Goal: Task Accomplishment & Management: Manage account settings

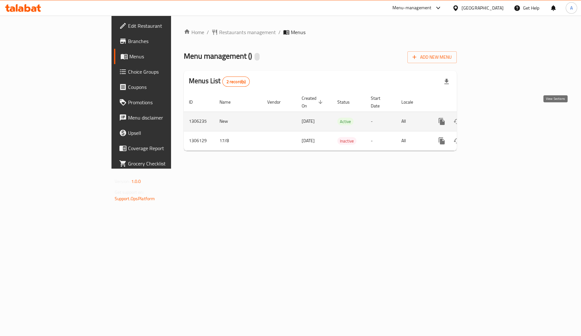
click at [492, 118] on icon "enhanced table" at bounding box center [488, 122] width 8 height 8
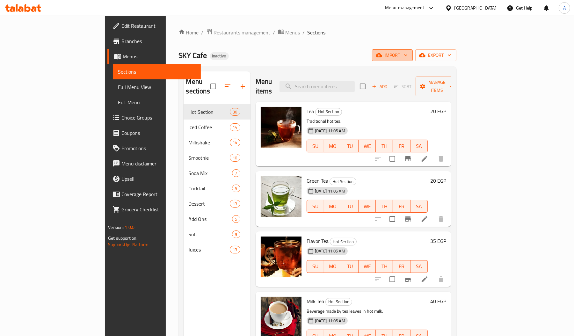
click at [407, 53] on span "import" at bounding box center [392, 55] width 31 height 8
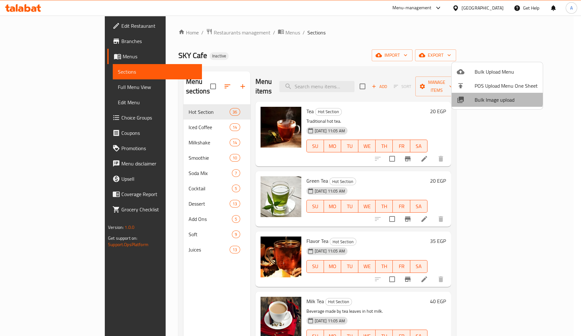
click at [481, 96] on span "Bulk Image upload" at bounding box center [506, 100] width 63 height 8
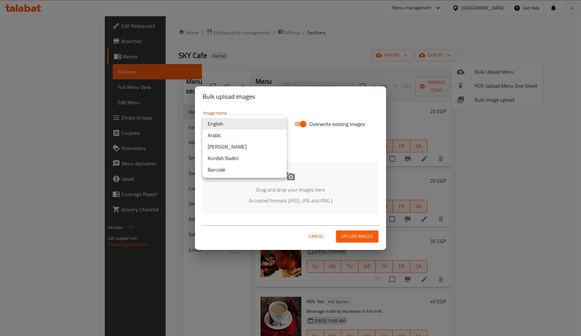
click at [262, 119] on body "​ Menu-management Egypt Get Help A Edit Restaurant Branches Menus Sections Full…" at bounding box center [290, 176] width 581 height 320
click at [233, 134] on li "Arabic" at bounding box center [245, 134] width 84 height 11
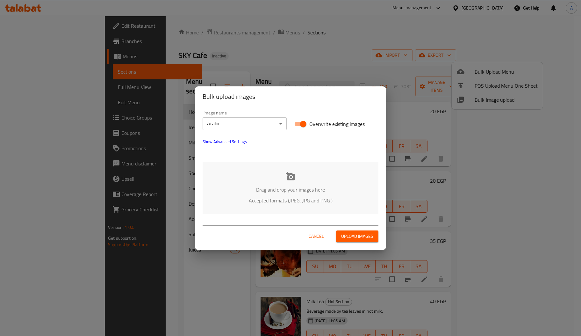
click at [279, 199] on p "Accepted formats (JPEG, JPG and PNG )" at bounding box center [290, 201] width 157 height 8
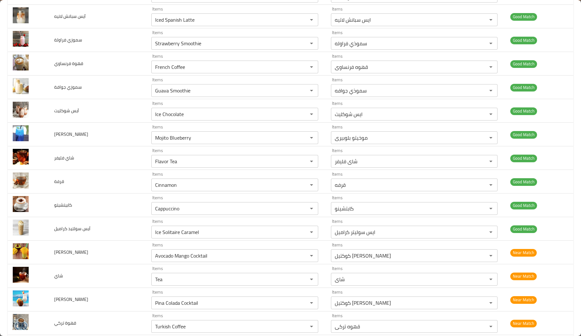
scroll to position [1414, 0]
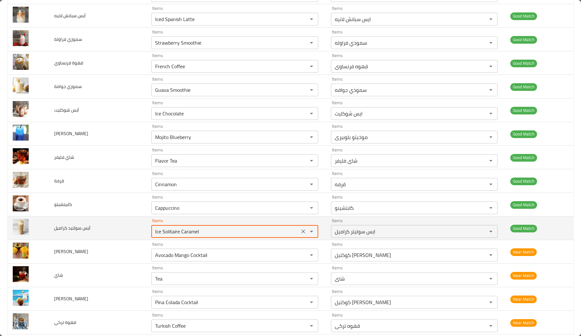
drag, startPoint x: 148, startPoint y: 237, endPoint x: 134, endPoint y: 228, distance: 16.3
click at [146, 228] on td "Items Ice Solitaire Caramel Items" at bounding box center [236, 228] width 180 height 24
drag, startPoint x: 159, startPoint y: 238, endPoint x: 115, endPoint y: 225, distance: 45.7
click at [115, 225] on tr "آيس سولتيد كراميل Items Solitaire Caramel Items Items ایس سوليتر كراميل Items G…" at bounding box center [291, 228] width 566 height 24
type كراميل "Ice Solitaire Caramel"
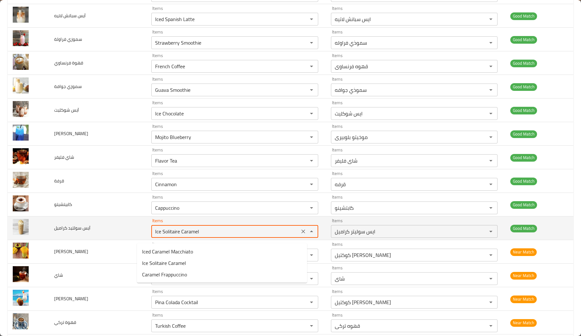
click at [115, 225] on td "آيس سولتيد كراميل" at bounding box center [97, 228] width 97 height 24
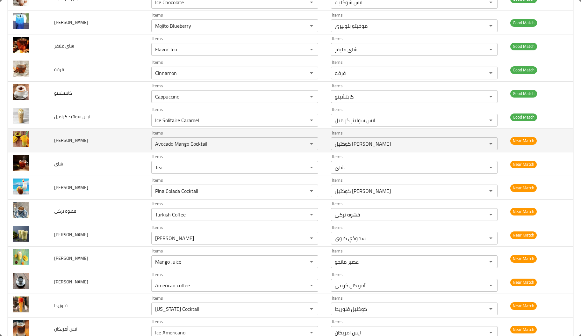
scroll to position [1531, 0]
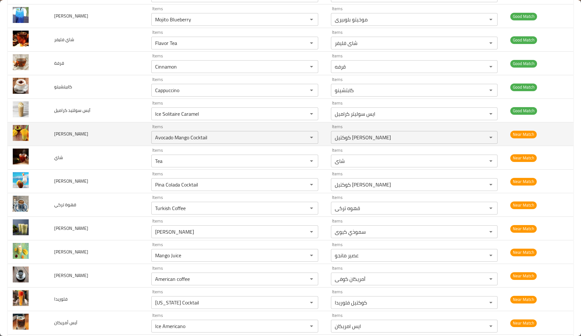
click at [111, 262] on td "كيوي مانجو" at bounding box center [97, 252] width 97 height 24
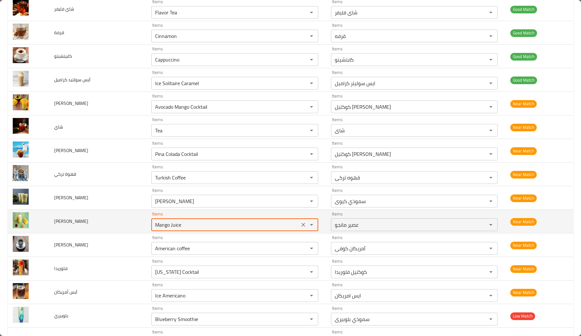
click at [159, 229] on مانجو "Mango Juice" at bounding box center [225, 224] width 144 height 9
click at [163, 229] on مانجو "Mango Juice" at bounding box center [225, 224] width 144 height 9
type مانجو "M"
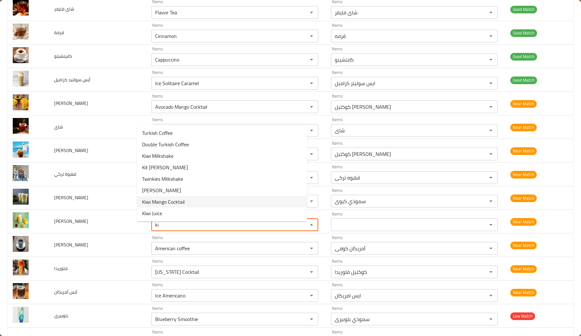
click at [173, 198] on span "Kiwi Mango Cocktail" at bounding box center [163, 202] width 43 height 8
type مانجو "Kiwi Mango Cocktail"
type مانجو-ar "كوكتيل [PERSON_NAME]"
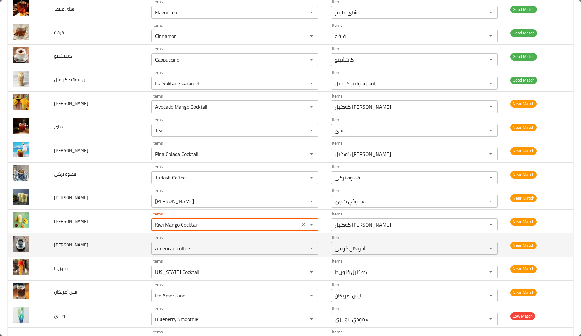
type مانجو "Kiwi Mango Cocktail"
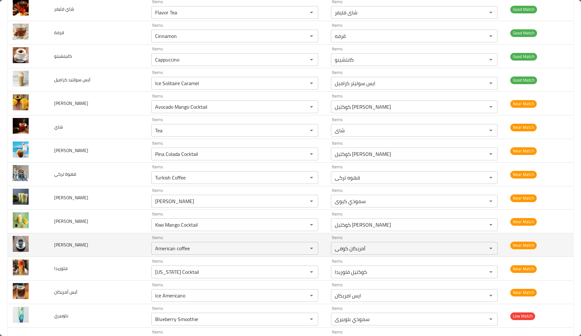
click at [107, 250] on td "امريكان كوفي" at bounding box center [97, 245] width 97 height 24
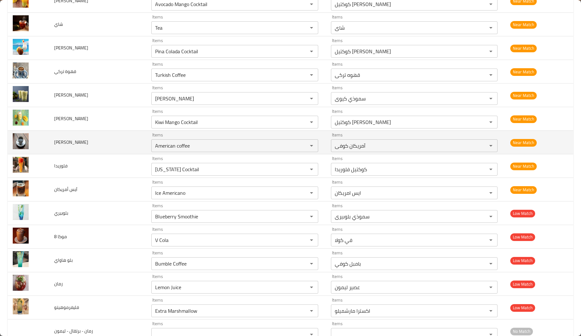
scroll to position [1666, 0]
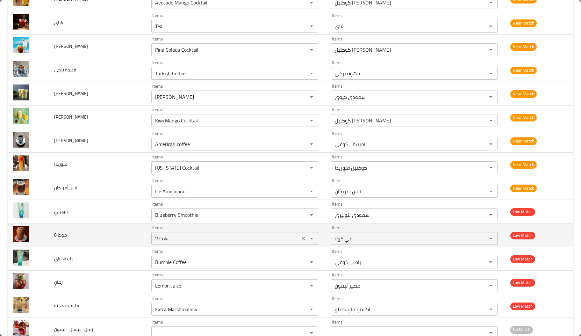
click at [153, 239] on موكا "V Cola" at bounding box center [225, 238] width 144 height 9
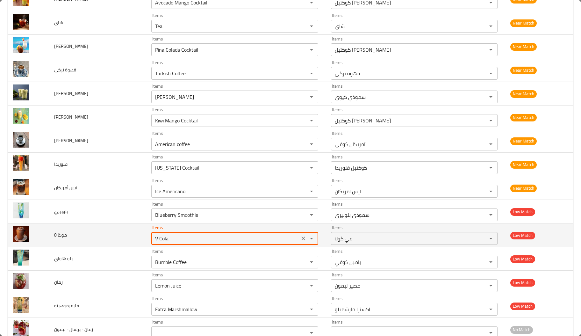
click at [153, 239] on موكا "V Cola" at bounding box center [225, 238] width 144 height 9
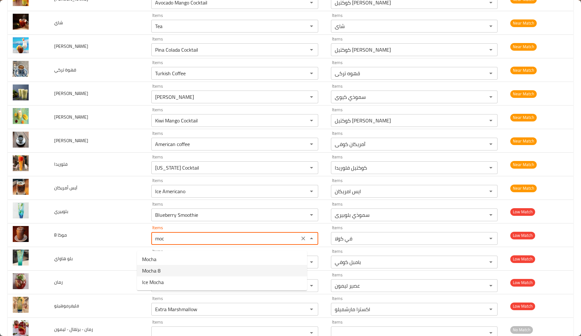
click at [159, 268] on span "Mocha 8" at bounding box center [151, 271] width 18 height 8
type موكا "Mocha 8"
type موكا-ar "موكا 8"
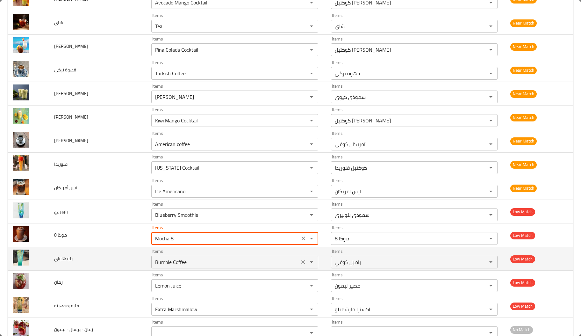
type موكا "Mocha 8"
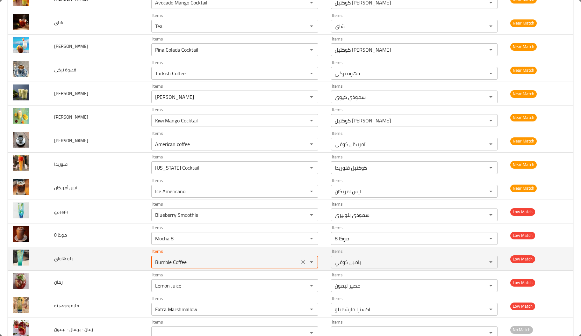
click at [153, 266] on هاواي "Bumble Coffee" at bounding box center [225, 261] width 144 height 9
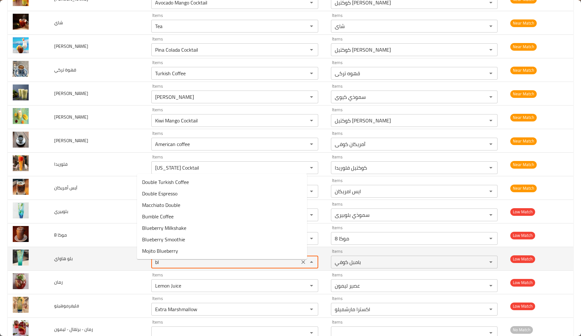
type هاواي "b"
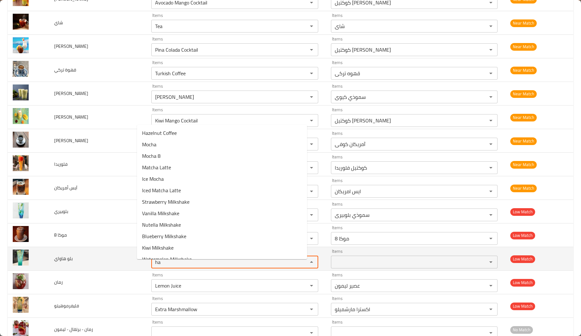
type هاواي "h"
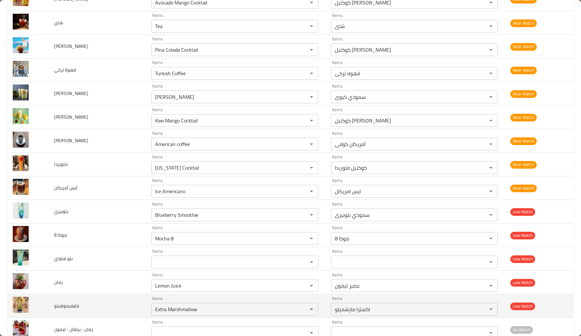
click at [114, 302] on td "فليفرموهيتو" at bounding box center [97, 306] width 97 height 24
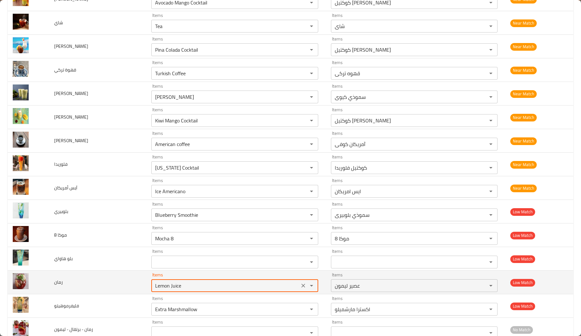
click at [168, 290] on input "Lemon Juice" at bounding box center [225, 285] width 144 height 9
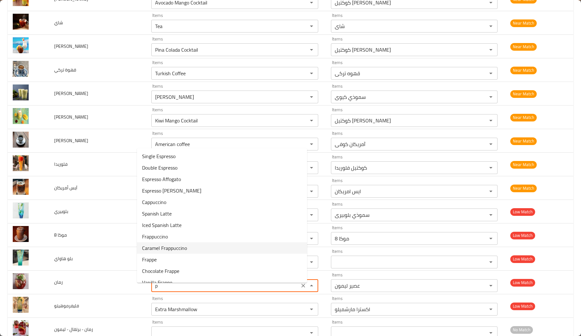
scroll to position [0, 0]
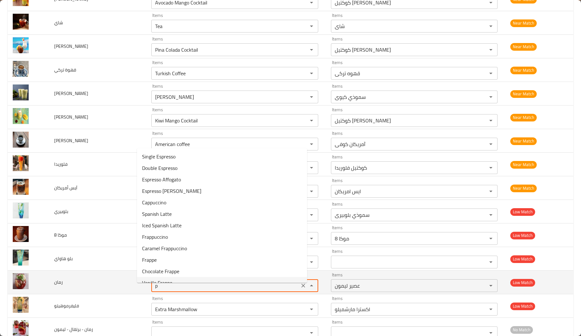
type input "Lemon Juice"
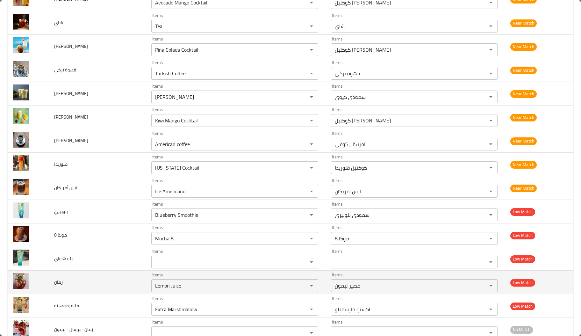
click at [118, 288] on td "رمان" at bounding box center [97, 282] width 97 height 24
click at [162, 285] on div "Lemon Juice Items" at bounding box center [234, 285] width 167 height 13
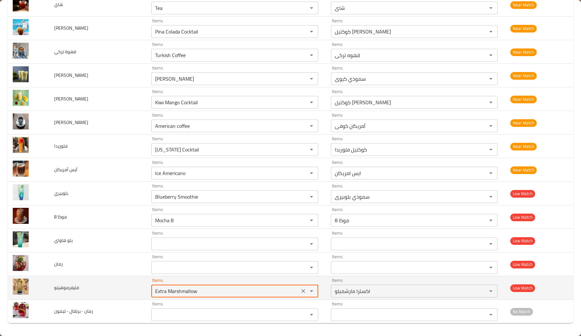
click at [186, 286] on input "Extra Marshmallow" at bounding box center [225, 290] width 144 height 9
type input "ة"
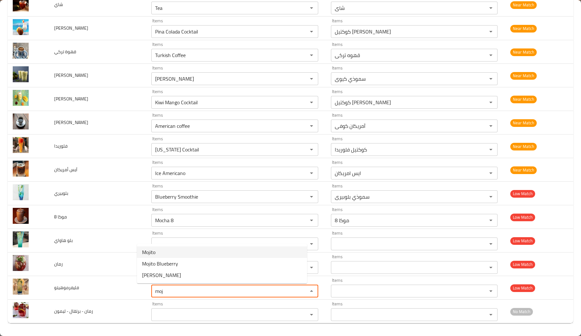
click at [156, 250] on li "Mojito" at bounding box center [222, 251] width 170 height 11
type input "Mojito"
type input "موخيتو"
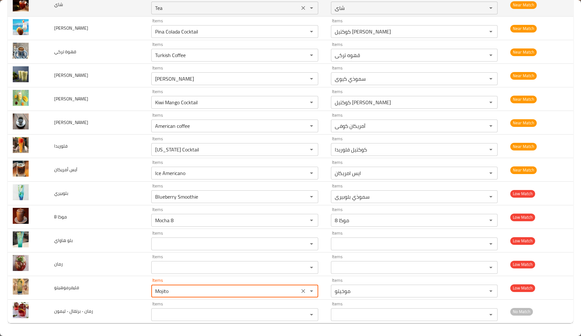
type input "Mojito"
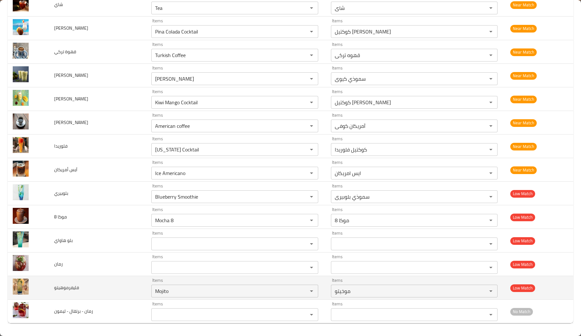
click at [121, 293] on td "فليفرموهيتو" at bounding box center [97, 288] width 97 height 24
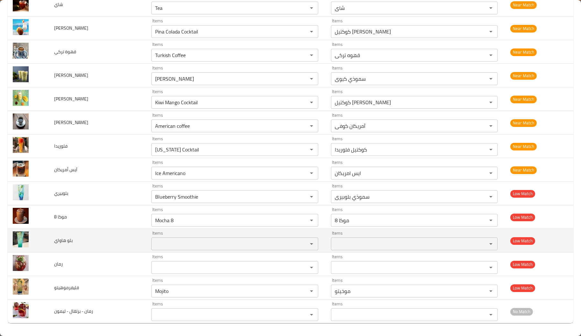
scroll to position [1677, 0]
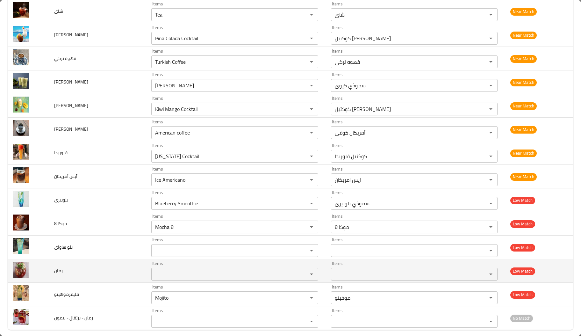
click at [56, 272] on span "رمان" at bounding box center [58, 270] width 9 height 8
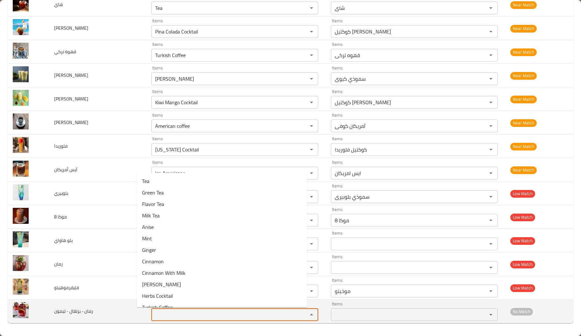
click at [174, 317] on ليمون "Items" at bounding box center [225, 314] width 144 height 9
type ليمون "m"
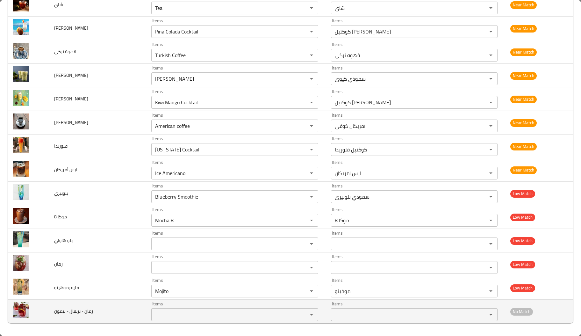
click at [129, 317] on td "رمان - برتقال - ليمون" at bounding box center [97, 311] width 97 height 24
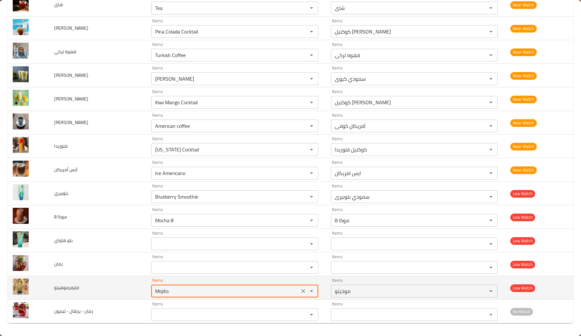
click at [153, 292] on input "Mojito" at bounding box center [225, 290] width 144 height 9
click at [300, 290] on icon "Clear" at bounding box center [303, 291] width 6 height 6
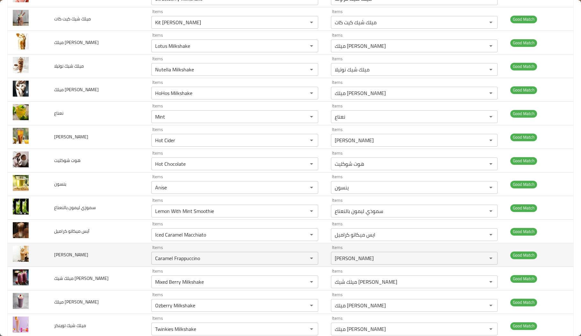
scroll to position [798, 0]
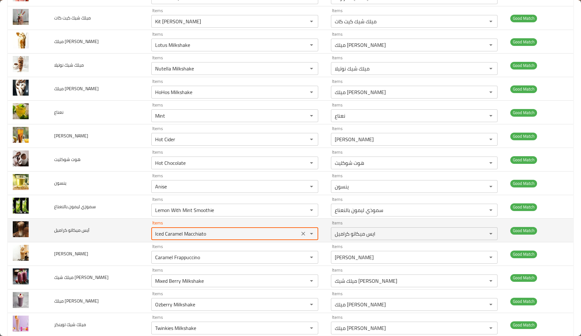
click at [153, 236] on كراميل "Iced Caramel Macchiato" at bounding box center [225, 233] width 144 height 9
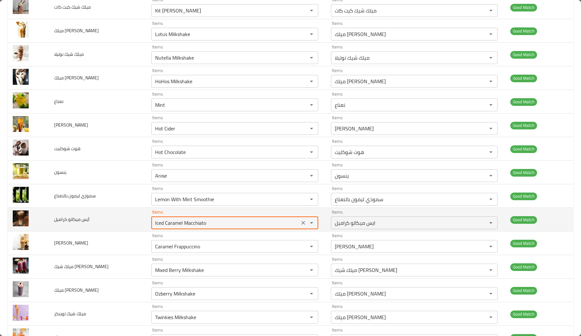
scroll to position [811, 0]
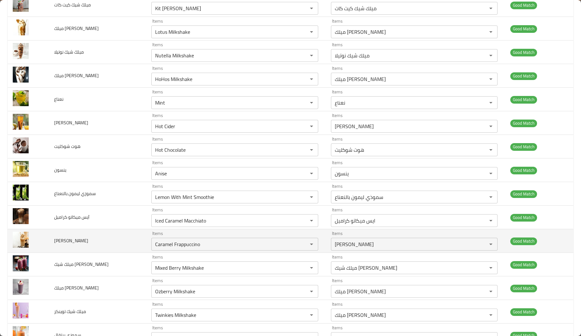
click at [100, 251] on td "فرايتشينو كراميل" at bounding box center [97, 241] width 97 height 24
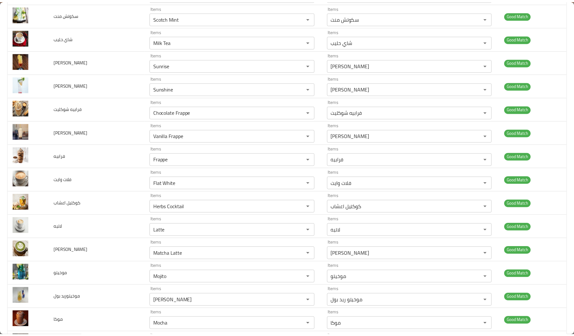
scroll to position [0, 0]
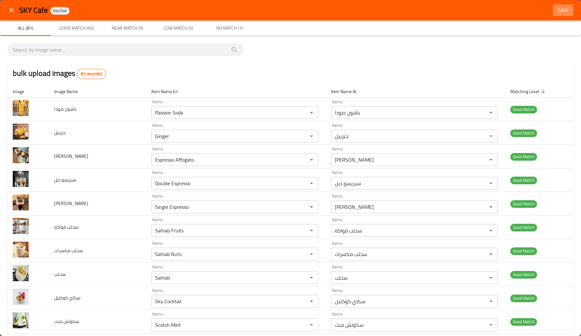
click at [556, 8] on span "Save" at bounding box center [563, 10] width 15 height 8
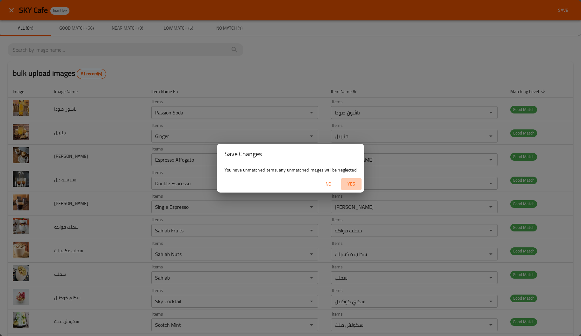
click at [349, 186] on span "Yes" at bounding box center [351, 184] width 15 height 8
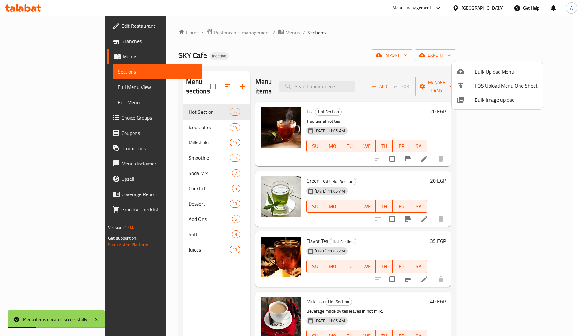
click at [43, 88] on div at bounding box center [290, 168] width 581 height 336
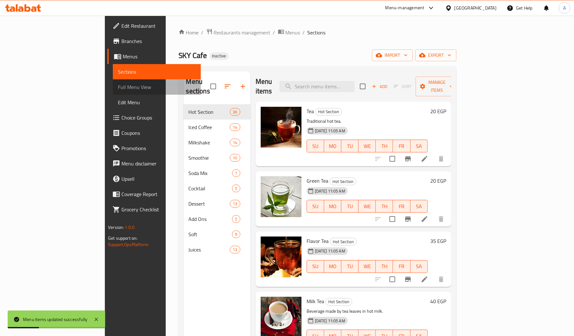
click at [118, 88] on span "Full Menu View" at bounding box center [157, 87] width 78 height 8
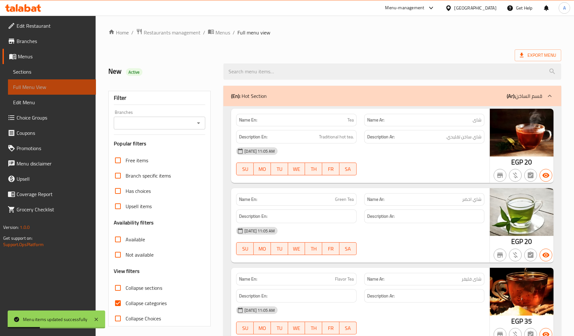
click at [43, 88] on span "Full Menu View" at bounding box center [52, 87] width 78 height 8
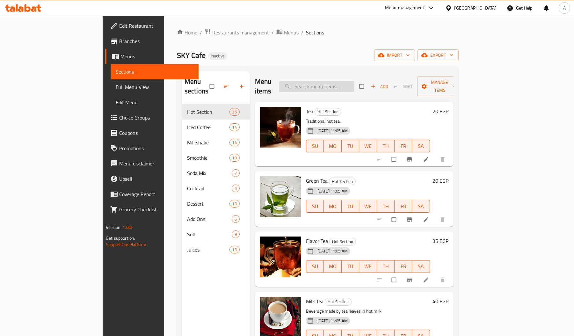
paste input "رمان"
click at [354, 83] on input "رمان" at bounding box center [316, 86] width 75 height 11
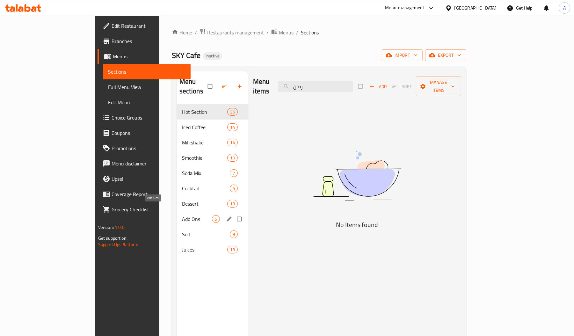
type input "رمان"
click at [182, 215] on span "Add Ons" at bounding box center [197, 219] width 30 height 8
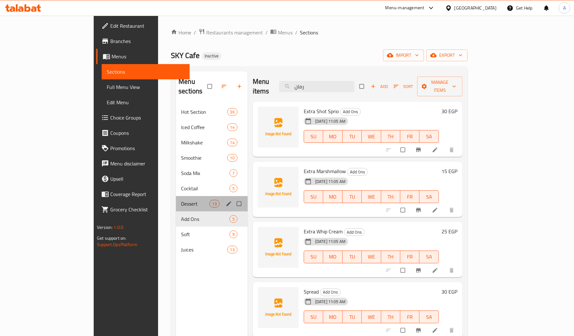
click at [176, 196] on div "Dessert 13" at bounding box center [212, 203] width 72 height 15
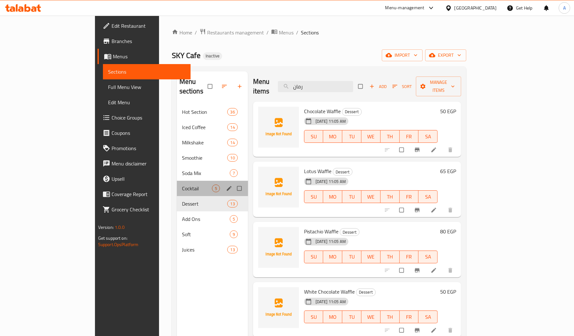
click at [177, 181] on div "Cocktail 5" at bounding box center [212, 188] width 71 height 15
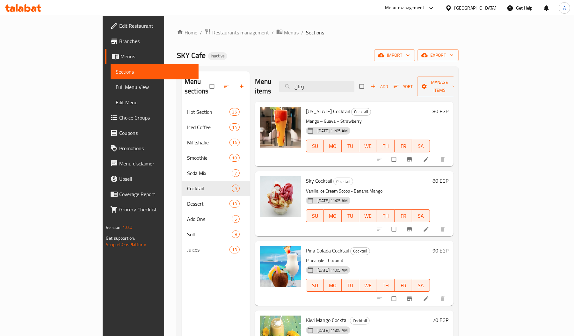
scroll to position [18, 0]
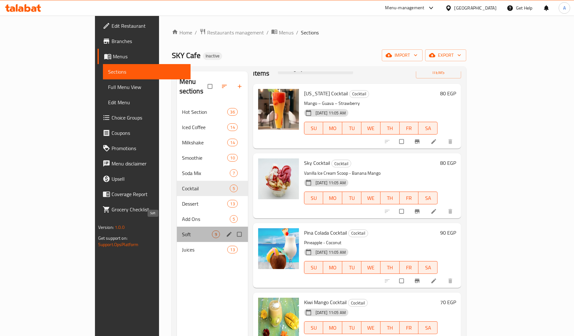
click at [182, 230] on span "Soft" at bounding box center [197, 234] width 30 height 8
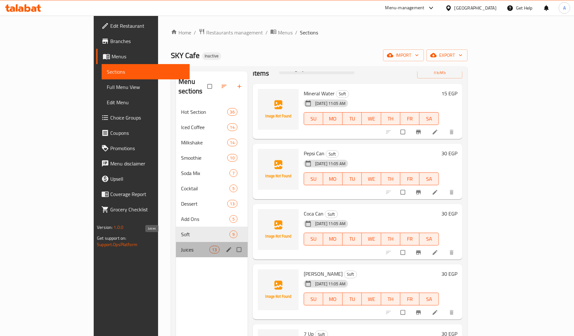
click at [181, 246] on span "Juices" at bounding box center [195, 250] width 28 height 8
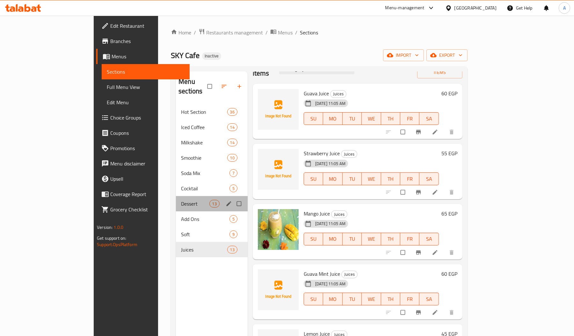
click at [176, 200] on div "Dessert 13" at bounding box center [212, 203] width 72 height 15
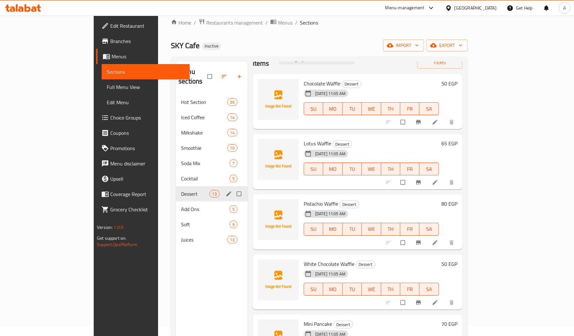
scroll to position [9, 0]
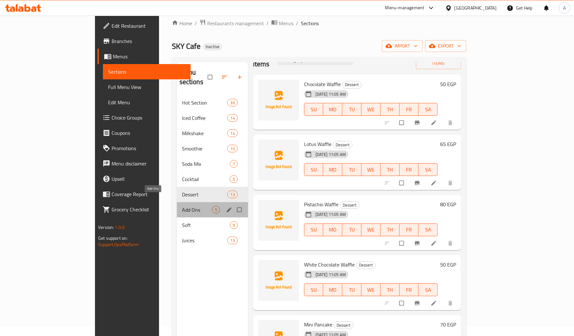
click at [182, 206] on span "Add Ons" at bounding box center [197, 210] width 30 height 8
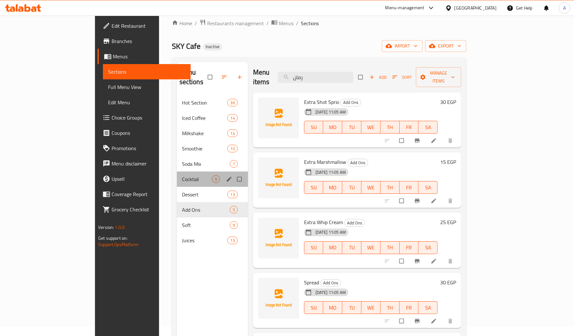
click at [177, 174] on div "Cocktail 5" at bounding box center [212, 178] width 71 height 15
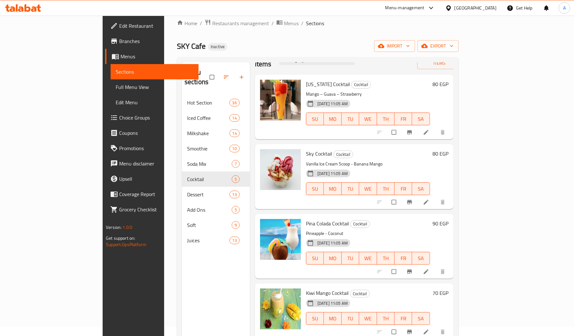
scroll to position [90, 0]
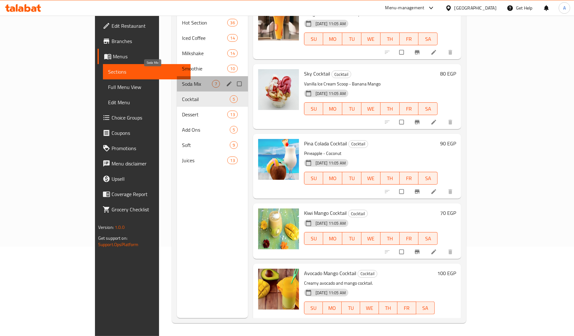
click at [182, 80] on span "Soda Mix" at bounding box center [197, 84] width 30 height 8
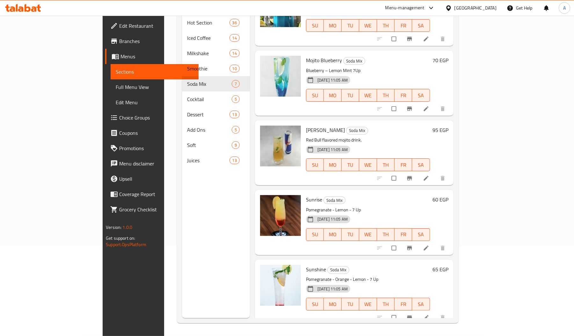
scroll to position [167, 0]
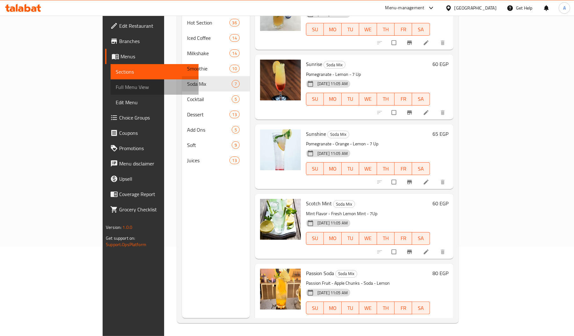
click at [111, 80] on link "Full Menu View" at bounding box center [155, 86] width 88 height 15
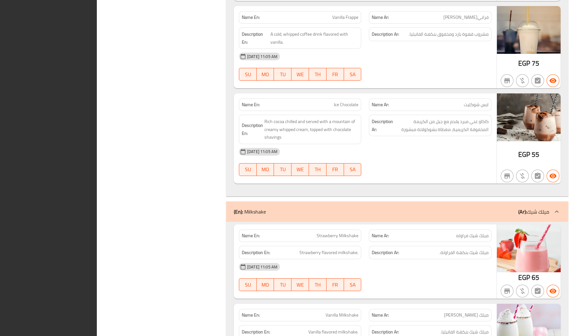
scroll to position [4343, 0]
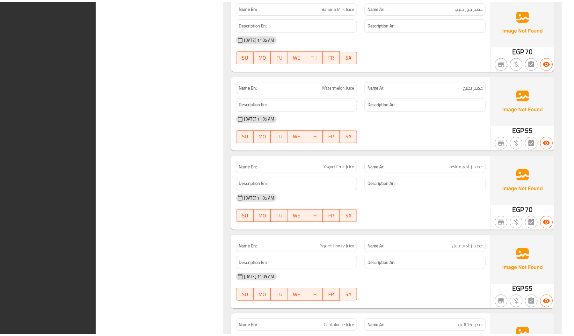
scroll to position [10293, 0]
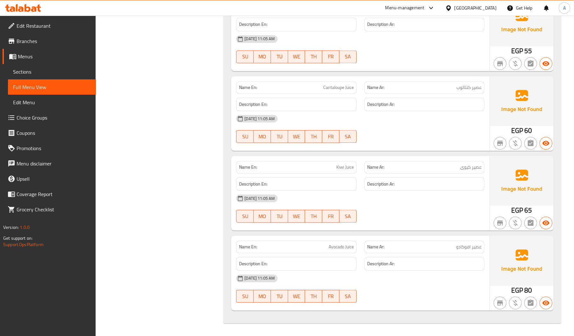
copy span "کیوی"
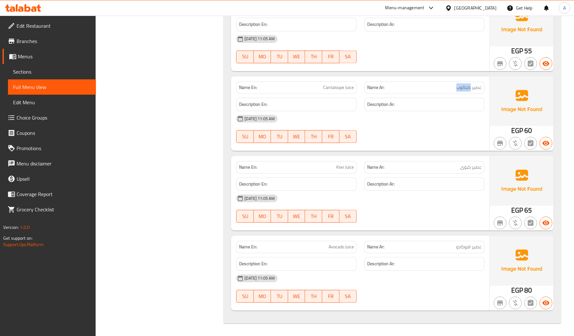
copy span "كنتالوب"
click at [68, 72] on span "Sections" at bounding box center [52, 72] width 78 height 8
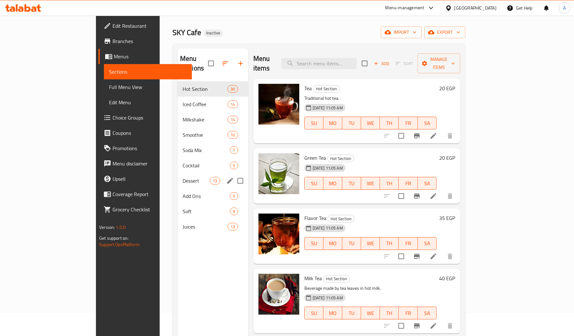
scroll to position [19, 0]
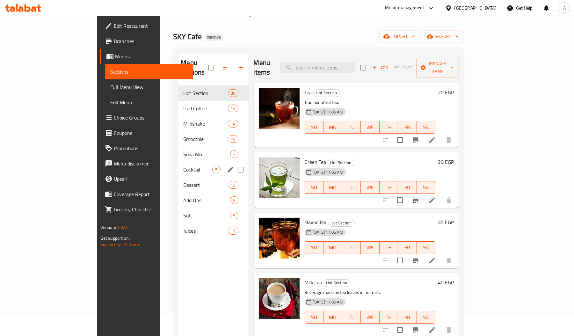
click at [178, 166] on div "Cocktail 5" at bounding box center [213, 169] width 70 height 15
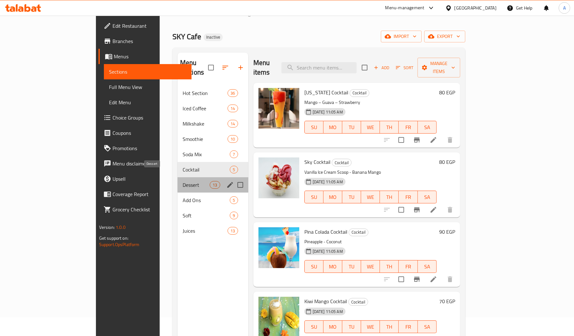
click at [183, 181] on span "Dessert" at bounding box center [196, 185] width 27 height 8
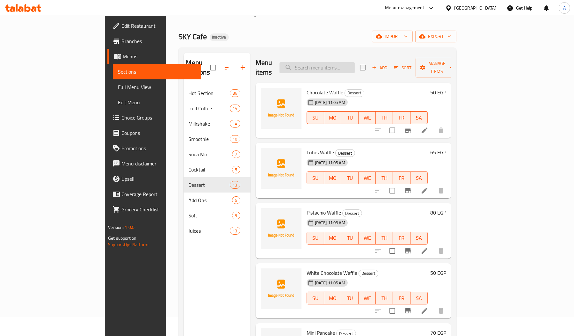
click at [350, 62] on input "search" at bounding box center [316, 67] width 75 height 11
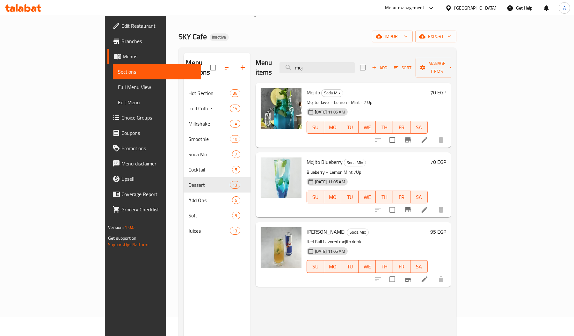
type input "moj"
click at [306, 88] on span "Mojito" at bounding box center [312, 93] width 13 height 10
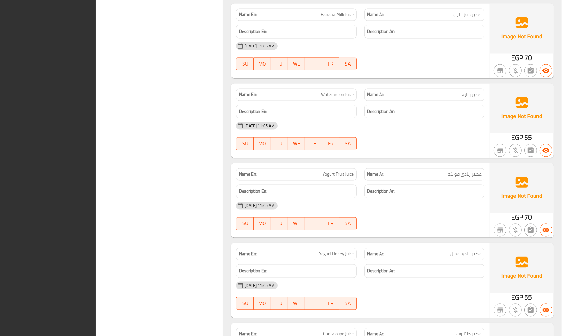
scroll to position [10301, 0]
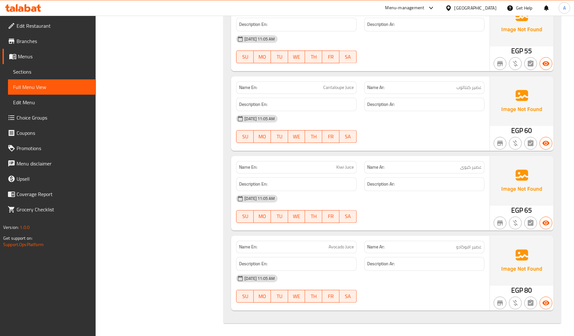
click at [488, 11] on div "[GEOGRAPHIC_DATA]" at bounding box center [475, 7] width 42 height 7
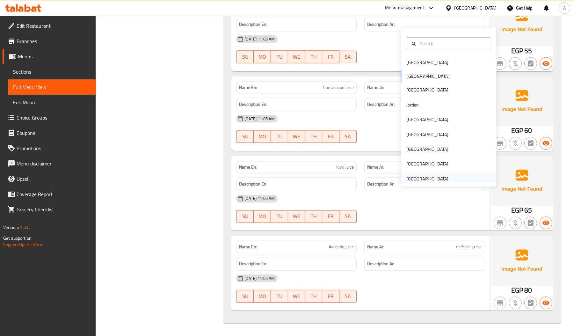
click at [412, 175] on div "[GEOGRAPHIC_DATA]" at bounding box center [427, 178] width 42 height 7
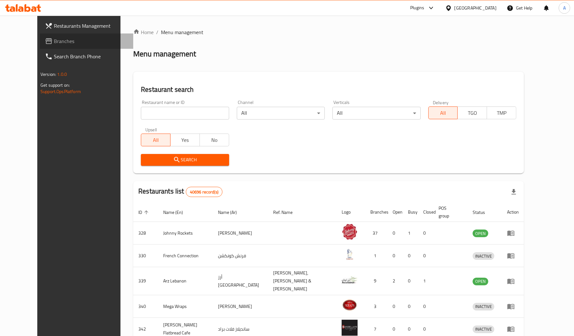
click at [76, 43] on span "Branches" at bounding box center [91, 41] width 74 height 8
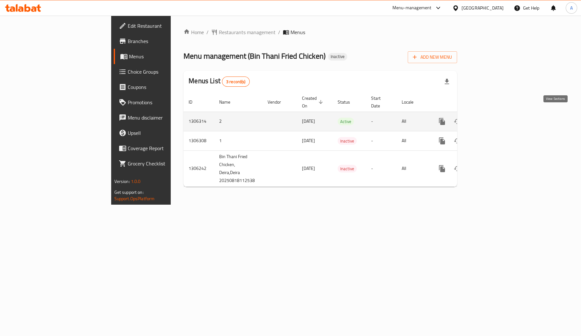
click at [492, 118] on icon "enhanced table" at bounding box center [488, 122] width 8 height 8
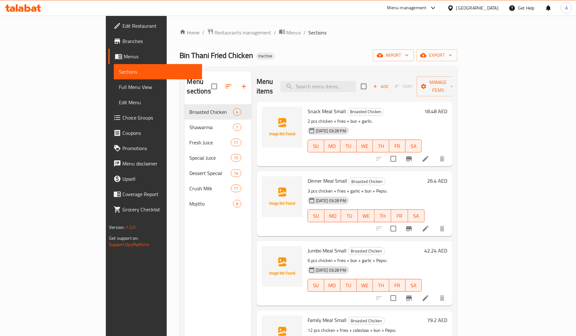
click at [452, 201] on div "Dinner Meal Small Broasted Chicken 3 pcs chicken + fries + garlic + bun + Pepsi…" at bounding box center [354, 203] width 196 height 65
click at [408, 59] on span "import" at bounding box center [393, 55] width 31 height 8
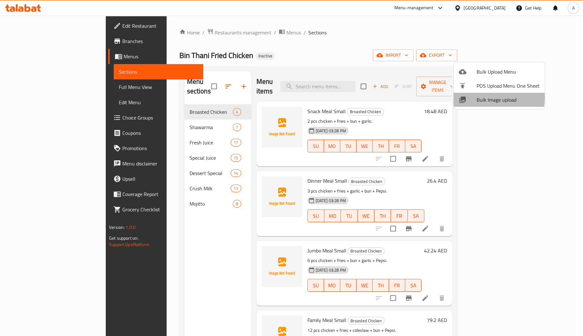
click at [477, 97] on span "Bulk Image upload" at bounding box center [508, 100] width 63 height 8
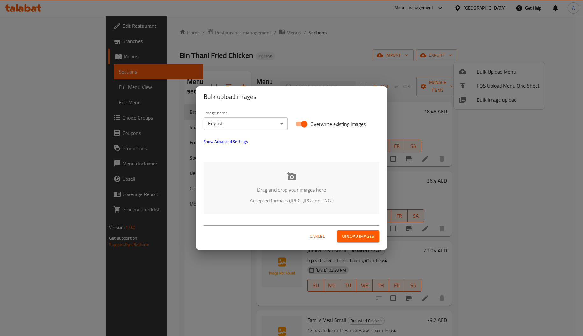
click at [288, 174] on icon at bounding box center [292, 176] width 10 height 10
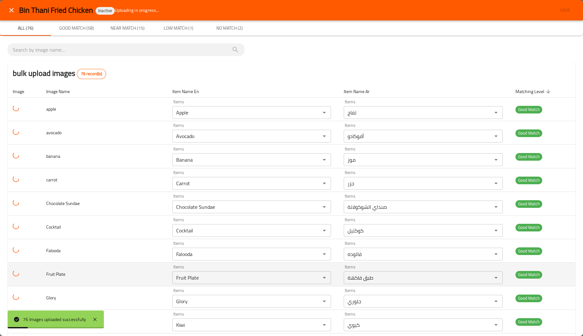
click at [339, 282] on td "Items طبق فاكهة Items" at bounding box center [424, 275] width 171 height 24
click at [330, 275] on td "Items Fruit Plate Items" at bounding box center [252, 275] width 171 height 24
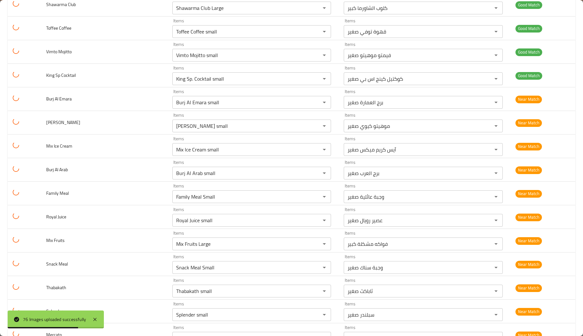
scroll to position [1571, 0]
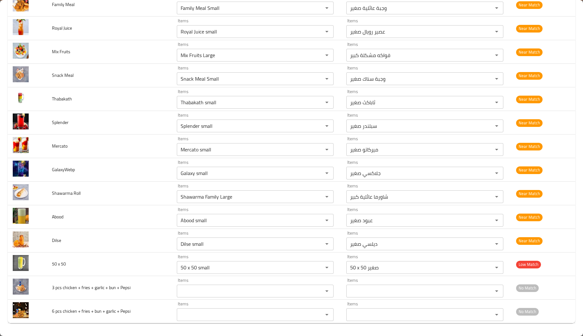
click at [330, 275] on td "Items 50 x 50 small Items" at bounding box center [257, 264] width 170 height 24
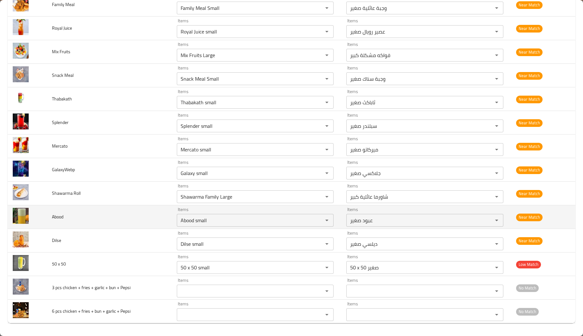
click at [156, 227] on td "Abood" at bounding box center [109, 217] width 125 height 24
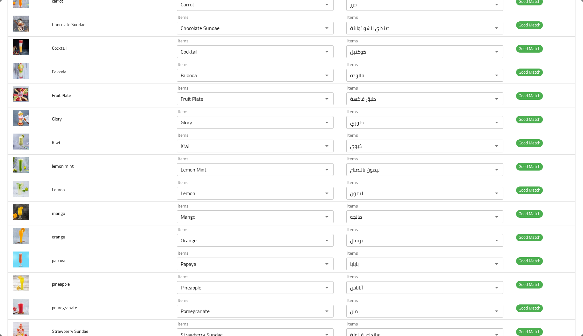
scroll to position [200, 0]
